Goal: Task Accomplishment & Management: Manage account settings

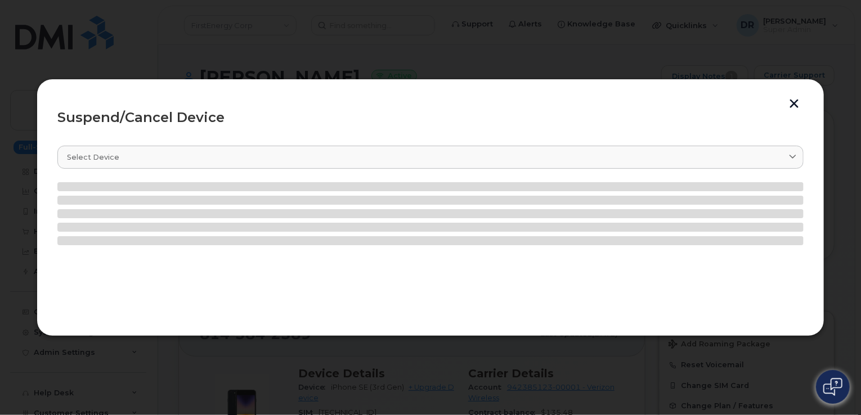
scroll to position [142, 0]
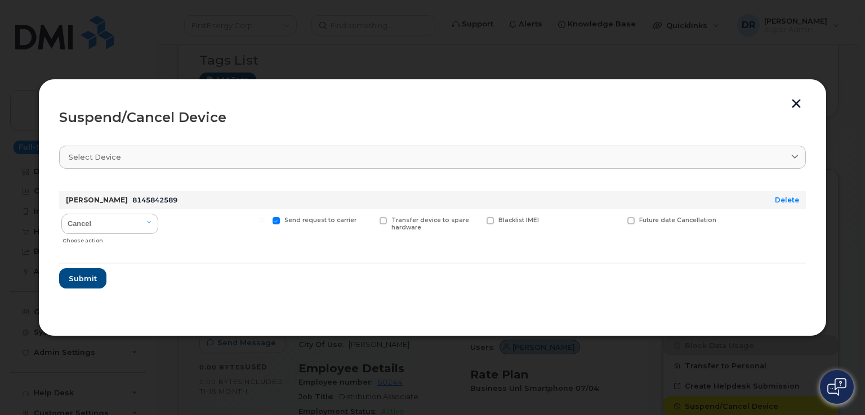
click at [265, 220] on input "Send request to carrier" at bounding box center [262, 220] width 6 height 6
checkbox input "false"
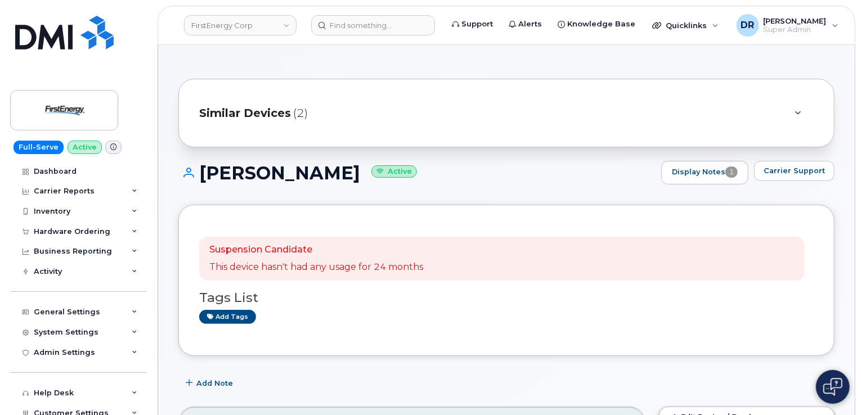
scroll to position [238, 0]
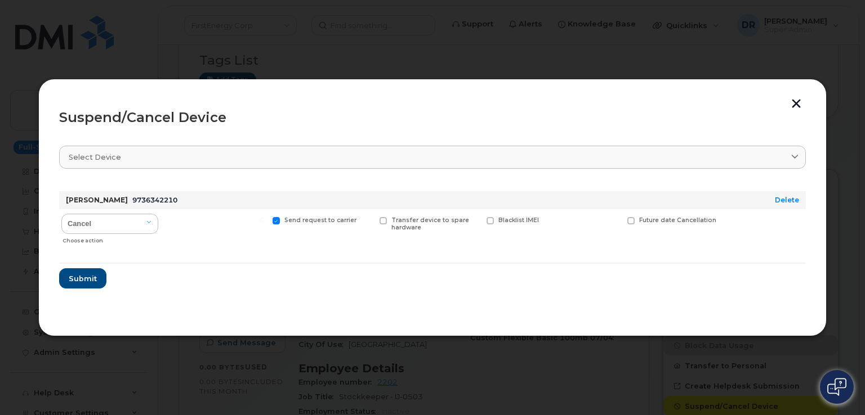
click at [265, 220] on input "Send request to carrier" at bounding box center [262, 220] width 6 height 6
checkbox input "false"
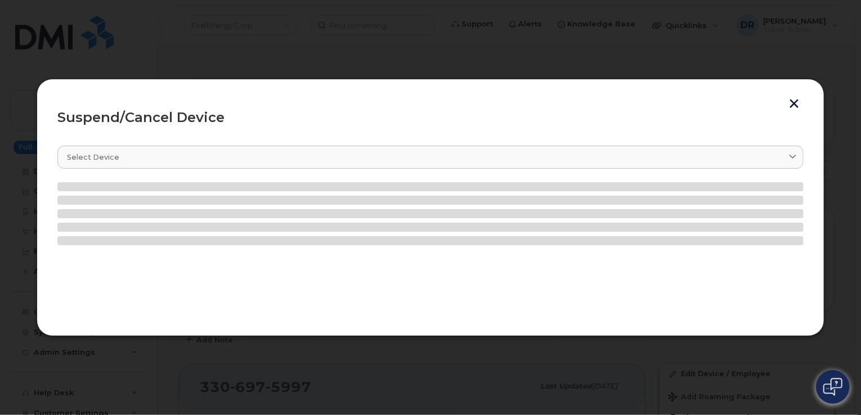
scroll to position [174, 0]
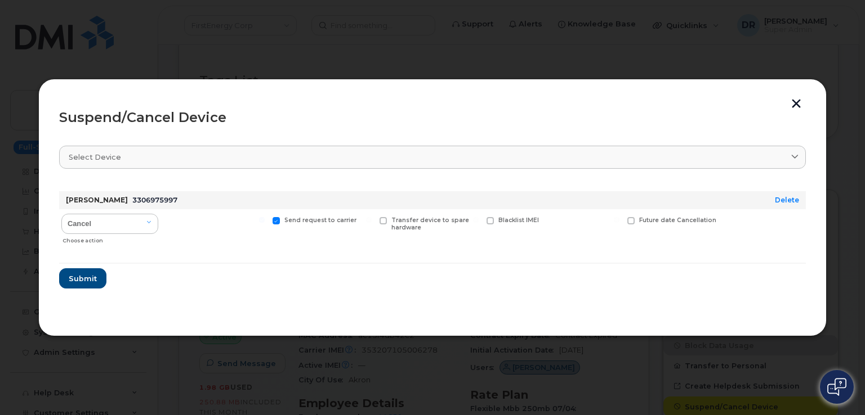
click at [265, 220] on input "Send request to carrier" at bounding box center [262, 220] width 6 height 6
checkbox input "false"
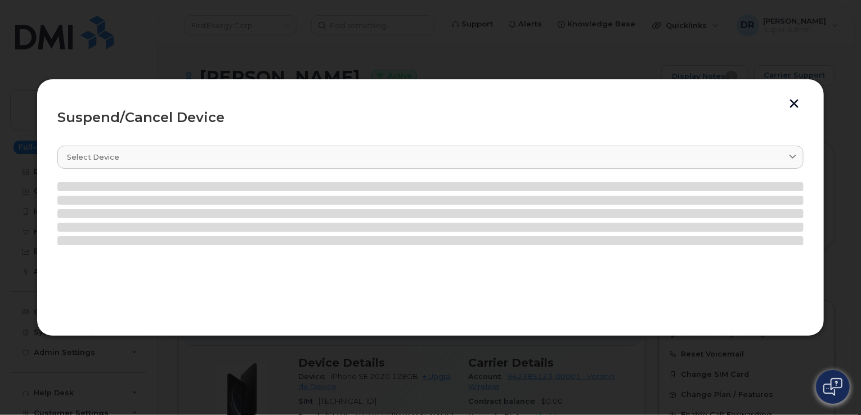
scroll to position [131, 0]
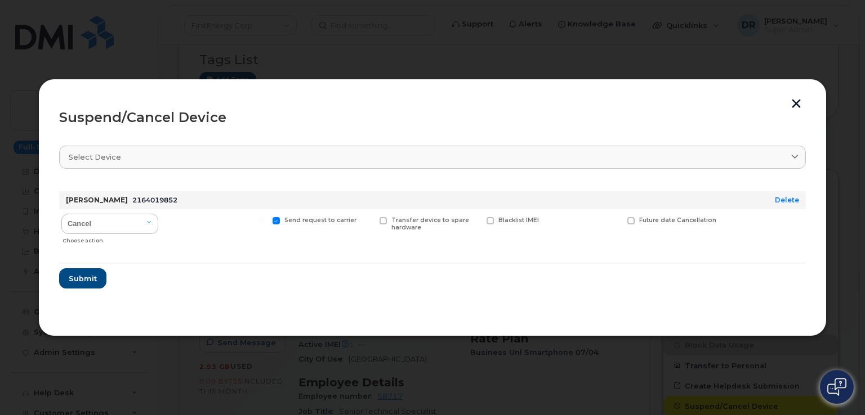
click at [265, 220] on input "Send request to carrier" at bounding box center [262, 220] width 6 height 6
checkbox input "false"
